Goal: Information Seeking & Learning: Understand process/instructions

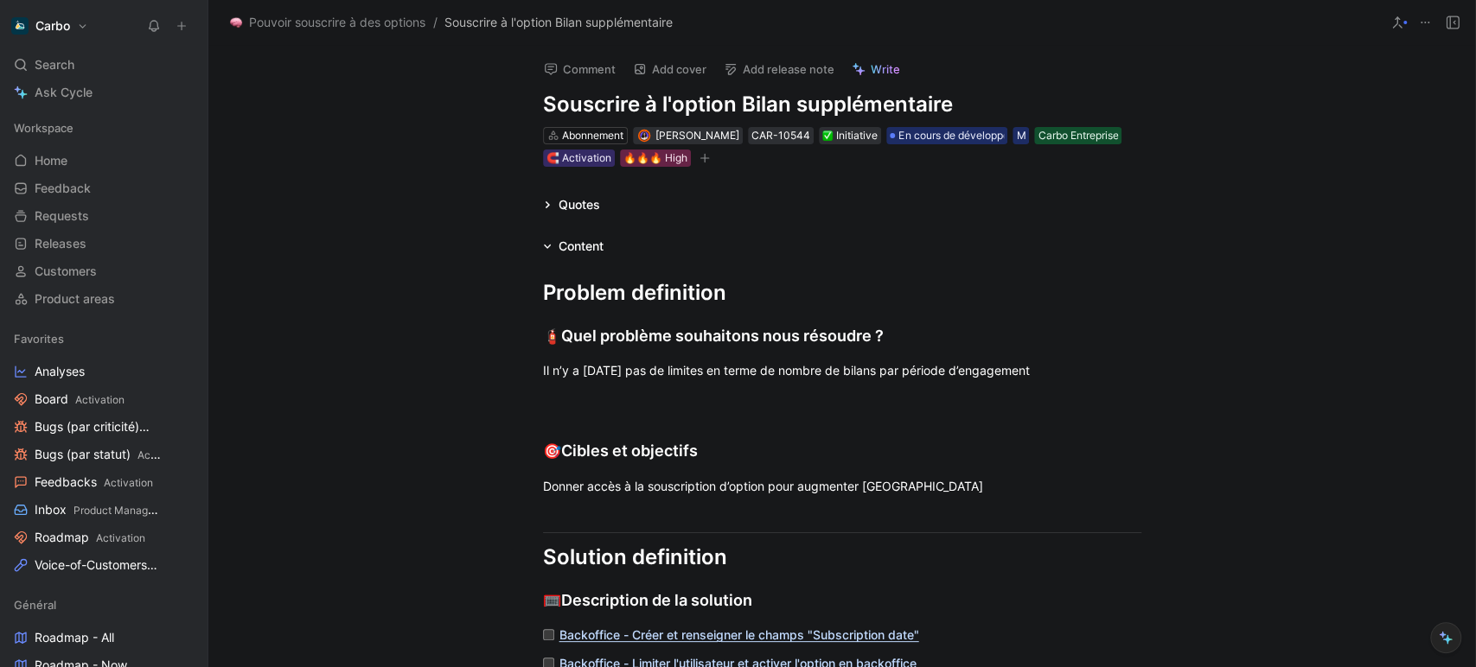
scroll to position [159, 0]
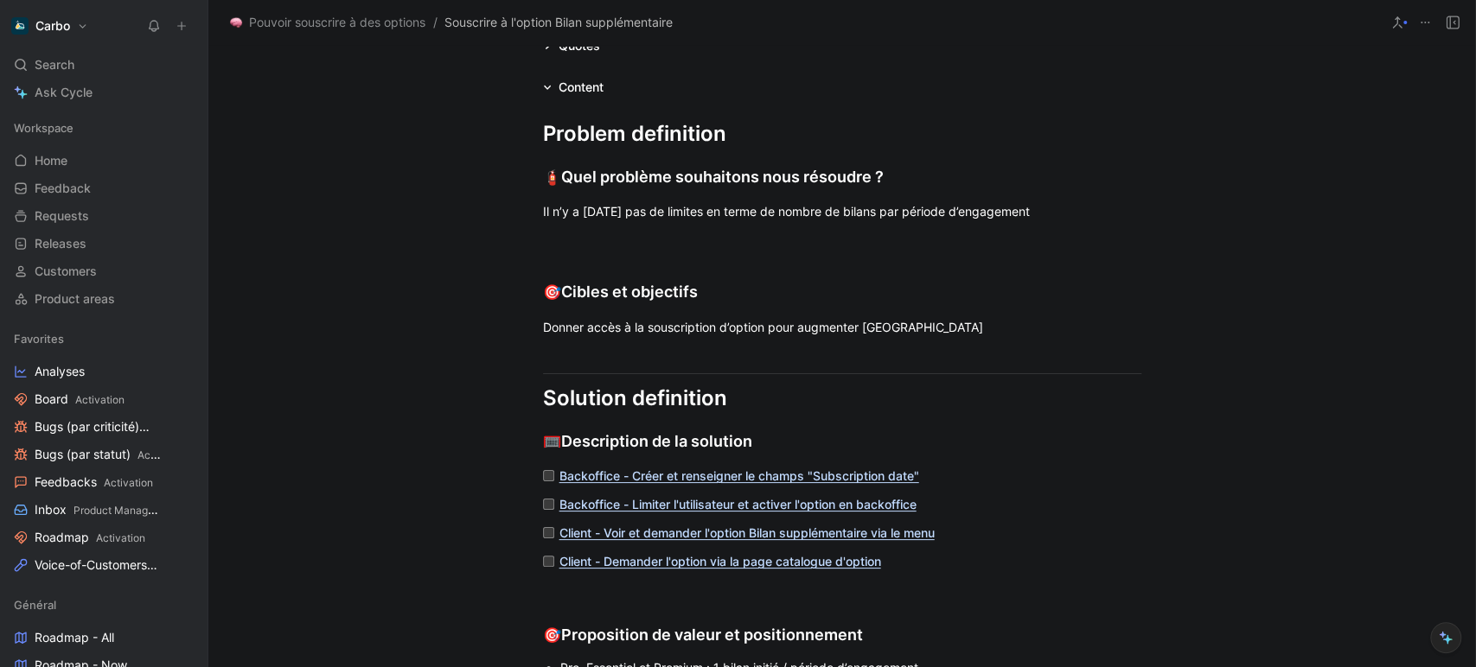
click at [543, 474] on input "checkbox" at bounding box center [548, 475] width 11 height 11
checkbox input "true"
click at [1005, 469] on div "Backoffice - Créer et renseigner le champs "Subscription date"" at bounding box center [848, 476] width 578 height 18
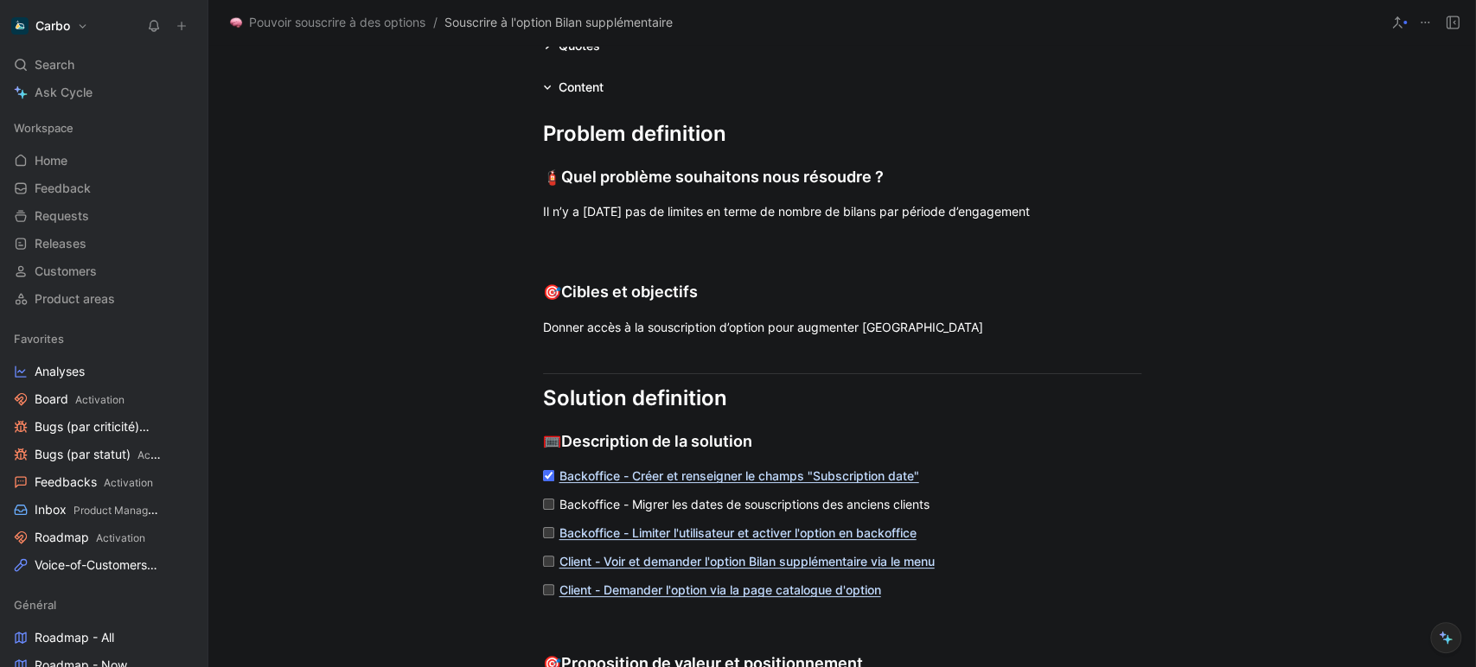
click at [646, 501] on div "Backoffice - Migrer les dates de souscriptions des anciens clients" at bounding box center [848, 504] width 578 height 18
click at [577, 508] on div "Bilan supplémentaire - Migrer les dates d'abonnement des anciens clients" at bounding box center [848, 504] width 578 height 18
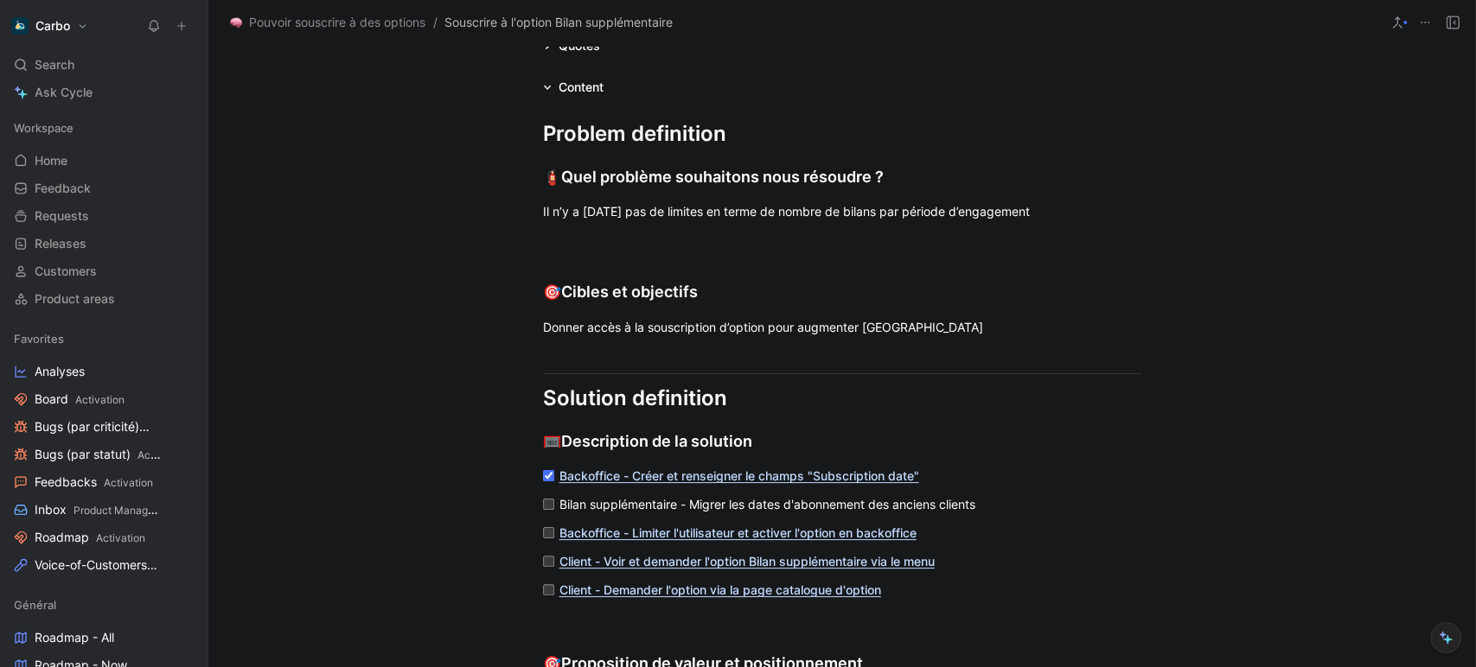
click at [577, 508] on div "Bilan supplémentaire - Migrer les dates d'abonnement des anciens clients" at bounding box center [848, 504] width 578 height 18
click at [782, 332] on button "button" at bounding box center [791, 318] width 26 height 28
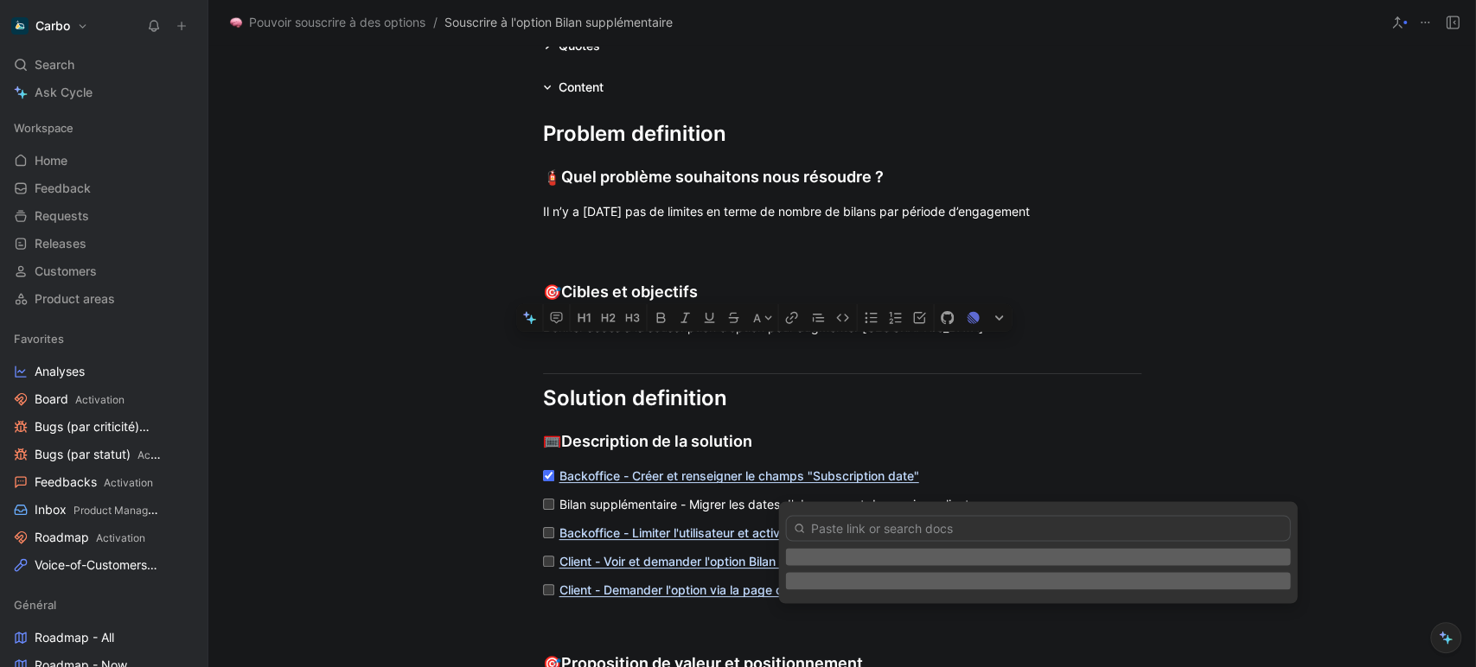
type input "[URL][DOMAIN_NAME]"
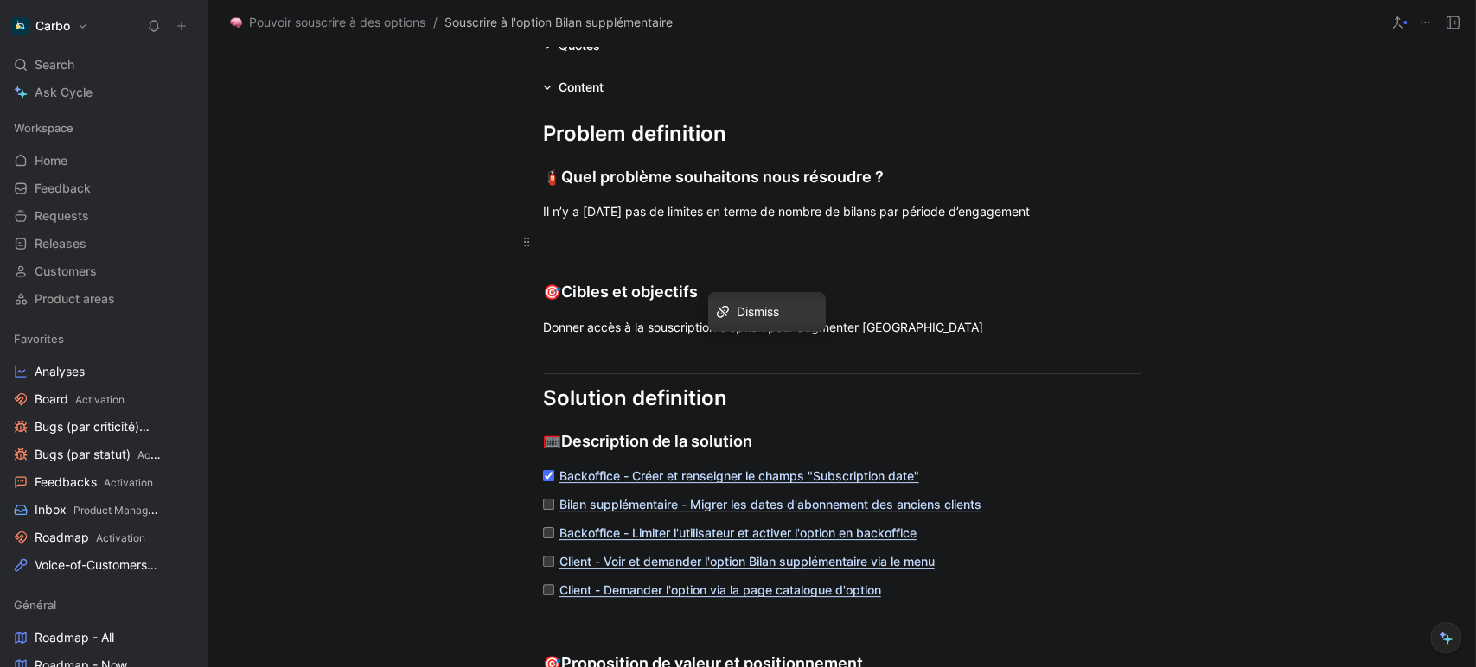
click at [688, 240] on div at bounding box center [842, 242] width 598 height 18
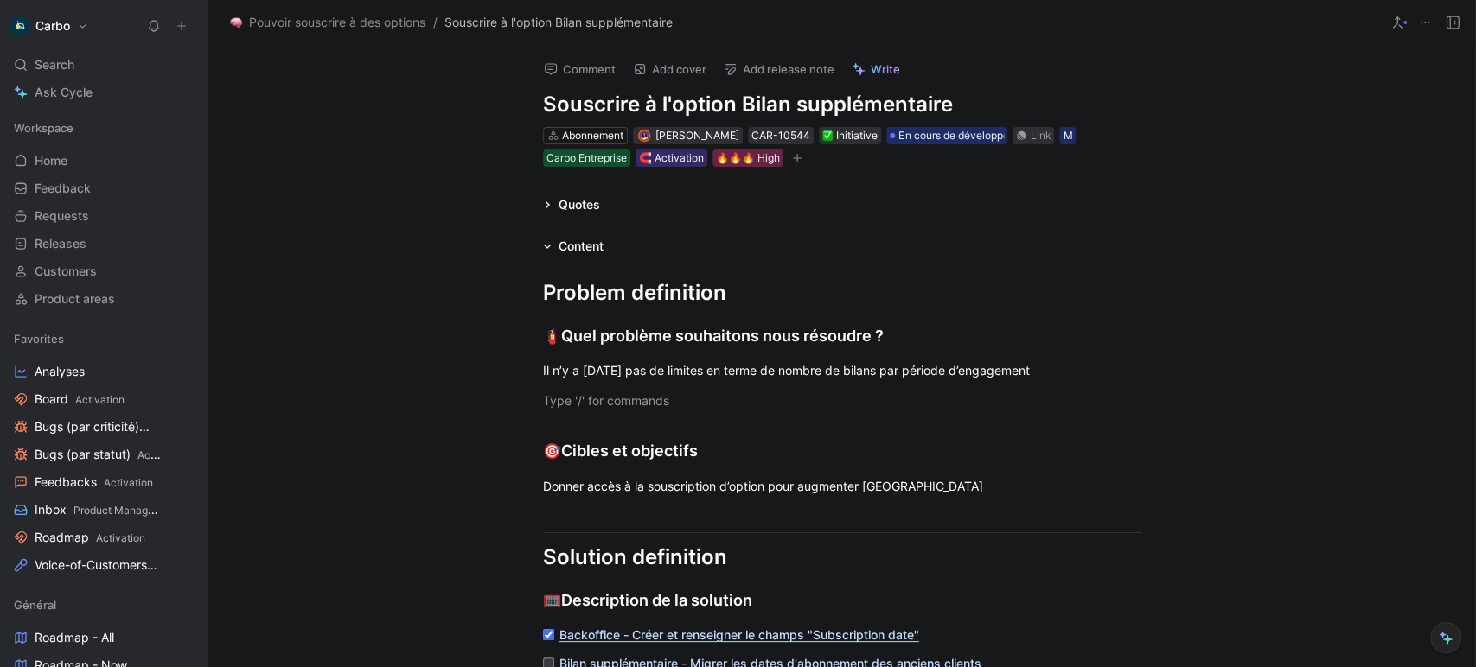
click at [625, 109] on h1 "Souscrire à l'option Bilan supplémentaire" at bounding box center [842, 105] width 598 height 28
copy h1 "Souscrire à l'option Bilan supplémentaire"
click at [701, 100] on h1 "Souscrire à l'option Bilan supplémentaire" at bounding box center [842, 105] width 598 height 28
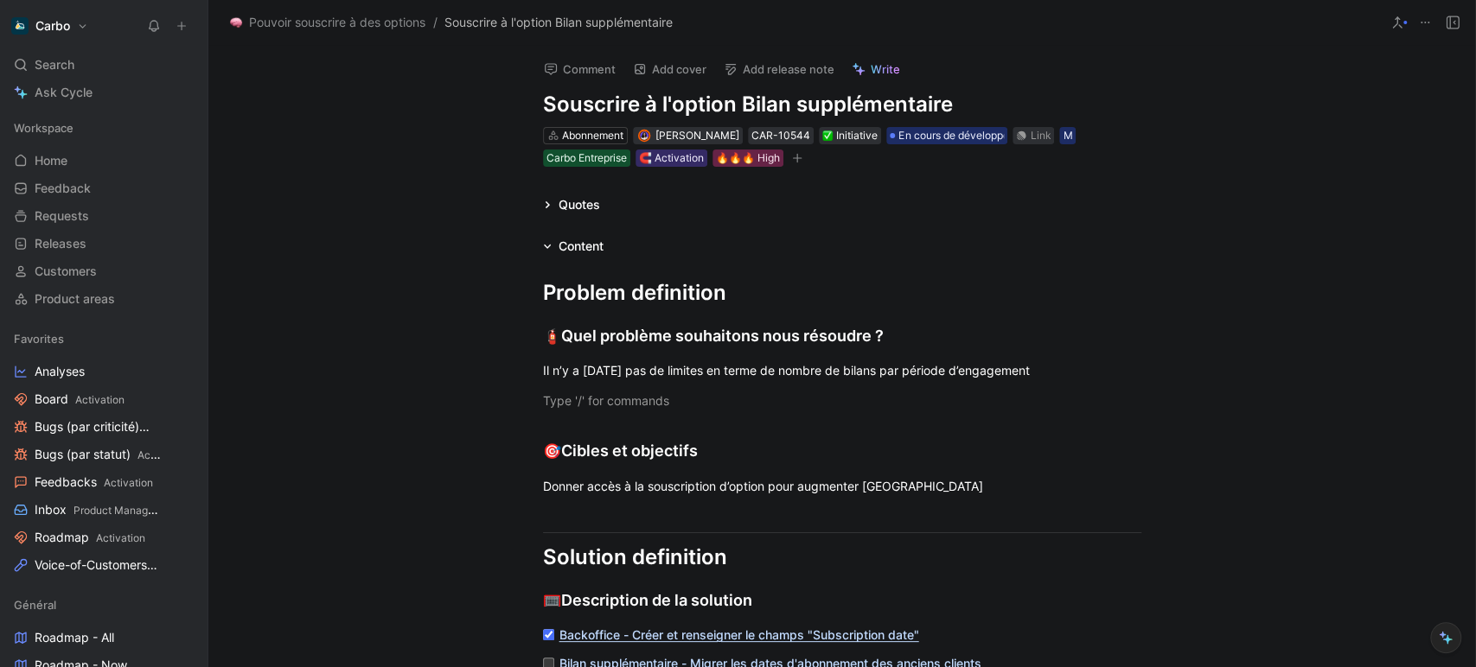
click at [701, 100] on h1 "Souscrire à l'option Bilan supplémentaire" at bounding box center [842, 105] width 598 height 28
copy h1 "Souscrire à l'option Bilan supplémentaire"
